Goal: Information Seeking & Learning: Learn about a topic

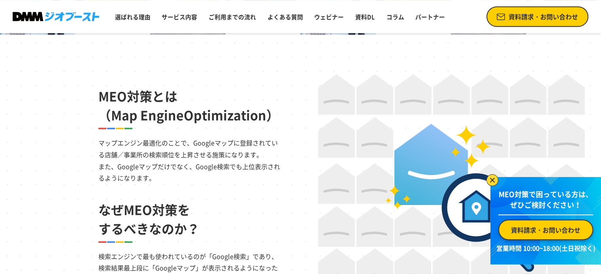
scroll to position [445, 0]
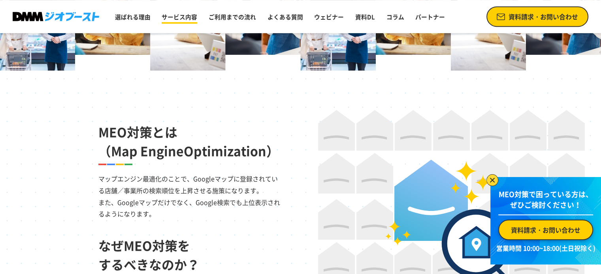
click at [190, 19] on link "サービス内容" at bounding box center [179, 16] width 42 height 15
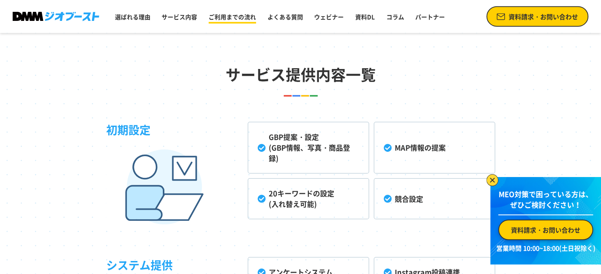
click at [222, 20] on link "ご利用までの流れ" at bounding box center [232, 16] width 54 height 15
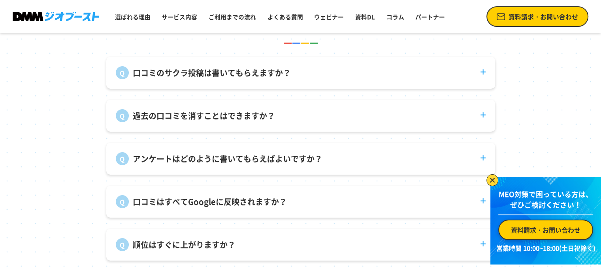
scroll to position [2985, 0]
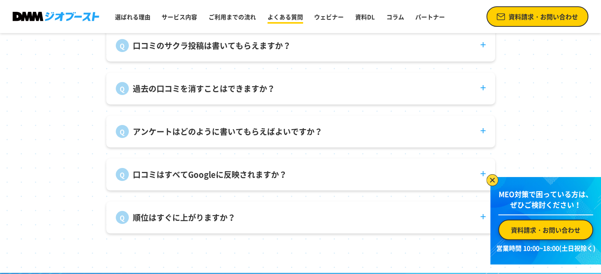
click at [286, 23] on link "よくある質問" at bounding box center [285, 16] width 42 height 15
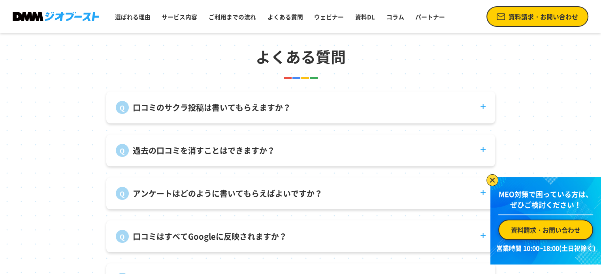
scroll to position [2925, 0]
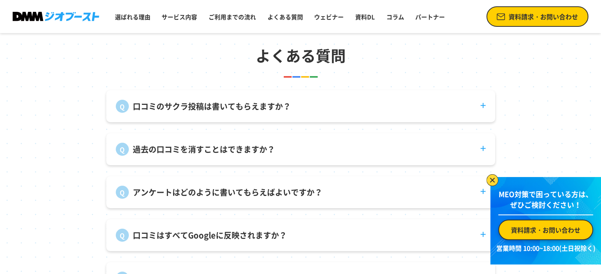
click at [315, 108] on dt "口コミのサクラ投稿は書いてもらえますか？" at bounding box center [300, 101] width 389 height 23
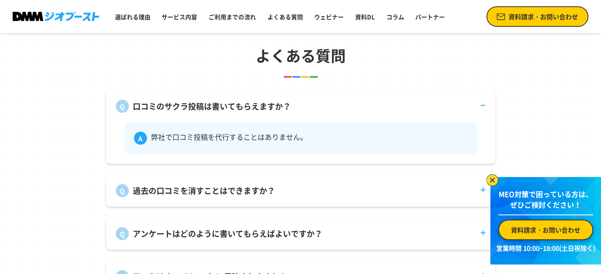
click at [315, 108] on dt "口コミのサクラ投稿は書いてもらえますか？" at bounding box center [300, 101] width 389 height 23
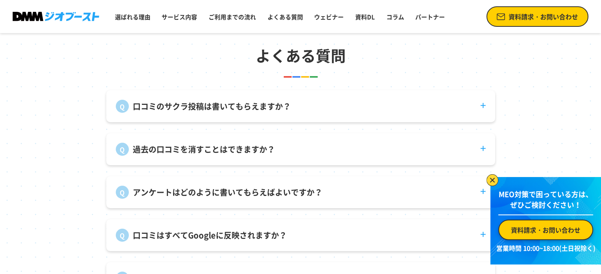
click at [321, 145] on dt "過去の口コミを消すことはできますか？" at bounding box center [300, 144] width 389 height 23
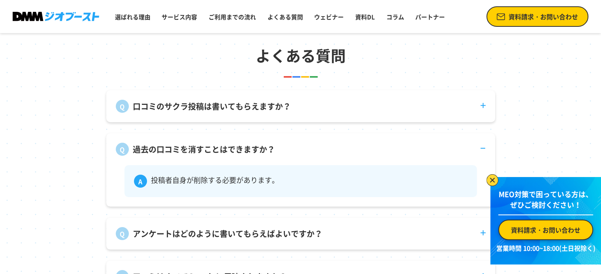
click at [321, 145] on dt "過去の口コミを消すことはできますか？" at bounding box center [300, 144] width 389 height 23
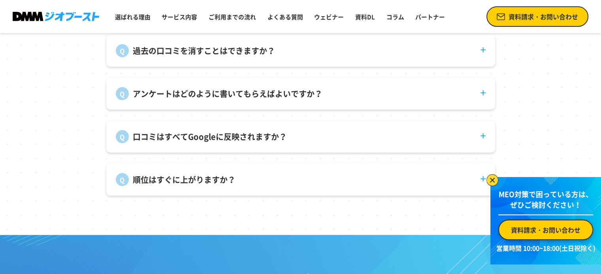
scroll to position [3024, 0]
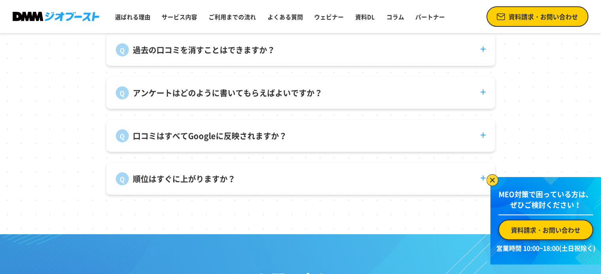
click at [347, 86] on dt "アンケートはどのように書いてもらえばよいですか？" at bounding box center [300, 88] width 389 height 23
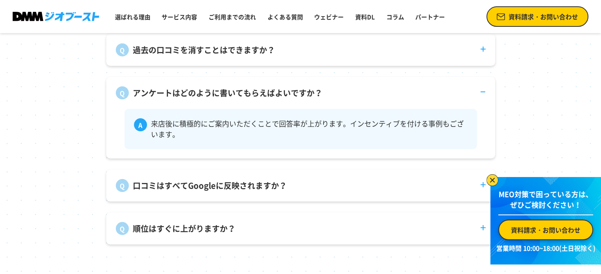
click at [347, 86] on dt "アンケートはどのように書いてもらえばよいですか？" at bounding box center [300, 88] width 389 height 23
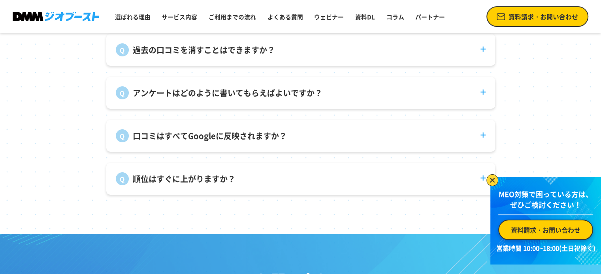
click at [348, 141] on dt "口コミはすべてGoogleに反映されますか？" at bounding box center [300, 131] width 389 height 23
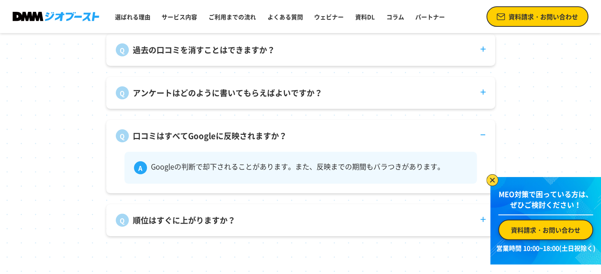
click at [348, 141] on dt "口コミはすべてGoogleに反映されますか？" at bounding box center [300, 131] width 389 height 23
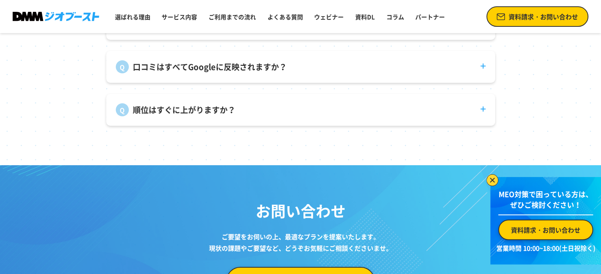
scroll to position [3094, 0]
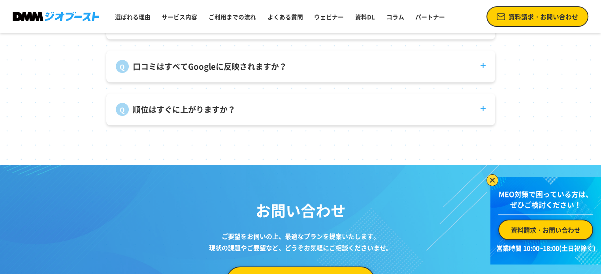
click at [343, 116] on dt "順位はすぐに上がりますか？" at bounding box center [300, 105] width 389 height 23
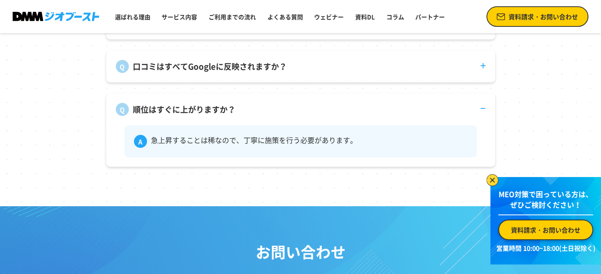
click at [343, 116] on dt "順位はすぐに上がりますか？" at bounding box center [300, 105] width 389 height 23
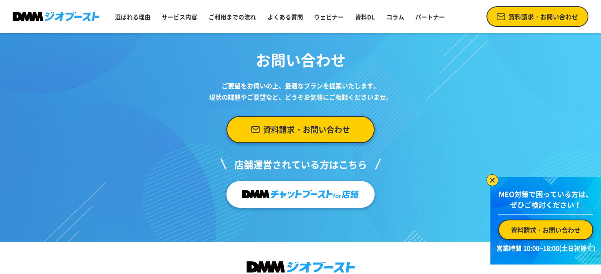
scroll to position [3299, 0]
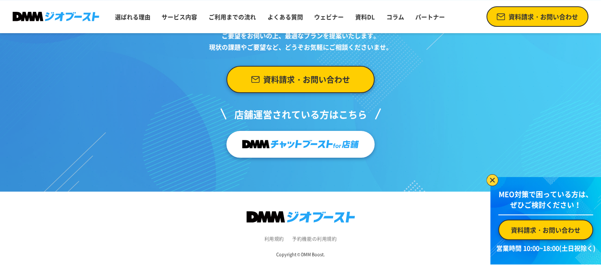
click at [317, 143] on img at bounding box center [300, 144] width 116 height 15
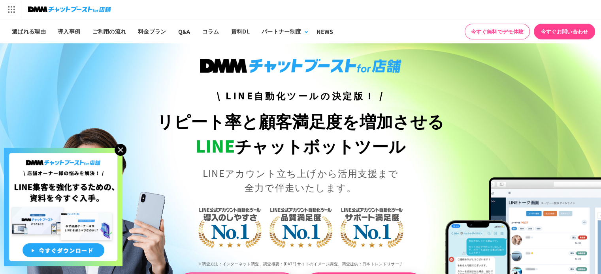
click at [121, 150] on img at bounding box center [121, 150] width 12 height 12
